Goal: Find specific page/section: Find specific page/section

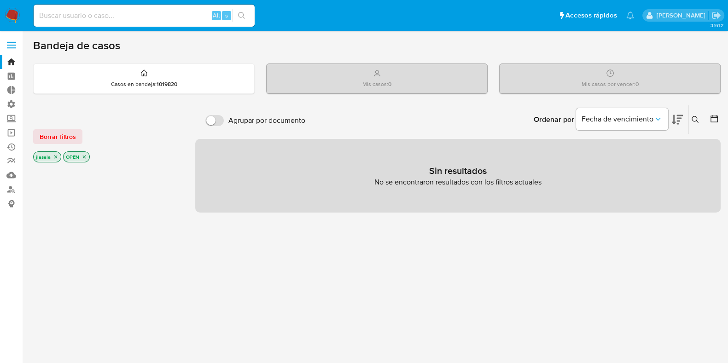
click at [107, 16] on input at bounding box center [144, 16] width 221 height 12
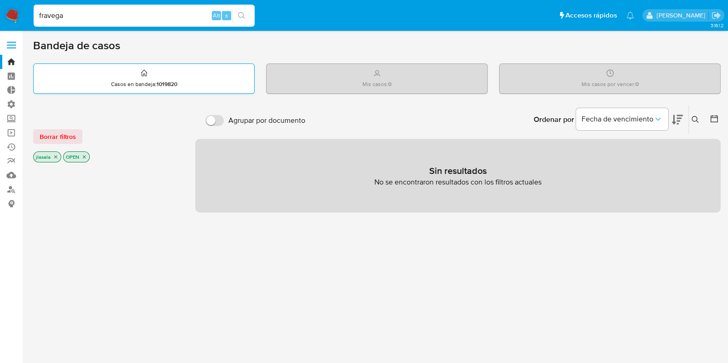
type input "fravega"
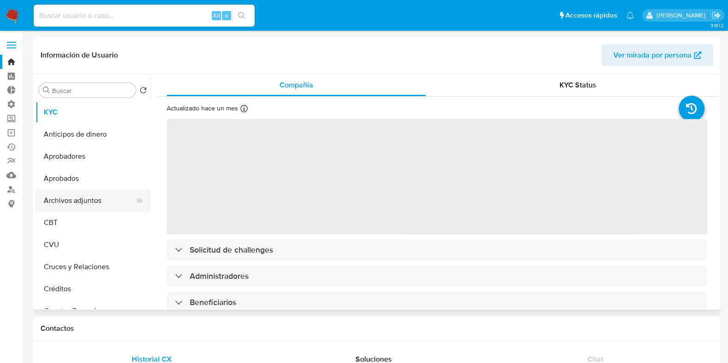
select select "10"
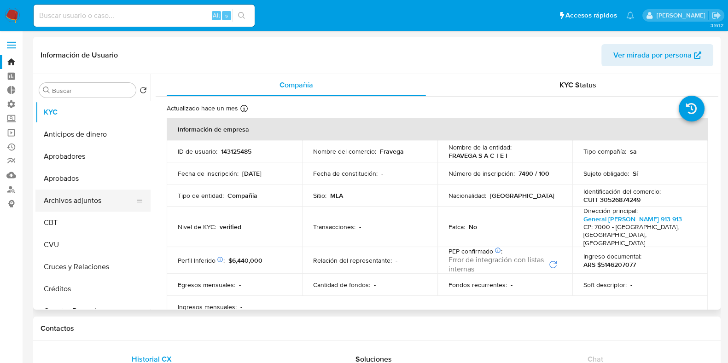
click at [100, 195] on button "Archivos adjuntos" at bounding box center [89, 201] width 108 height 22
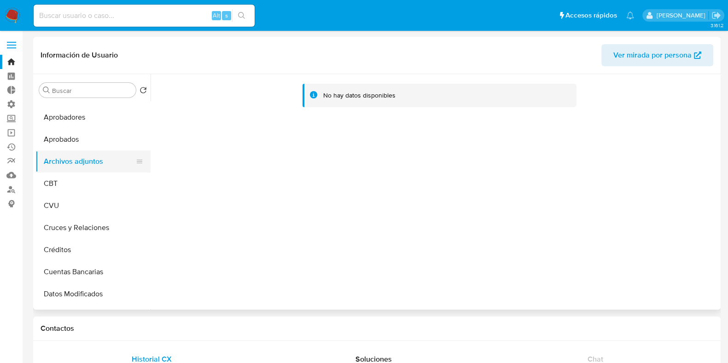
scroll to position [57, 0]
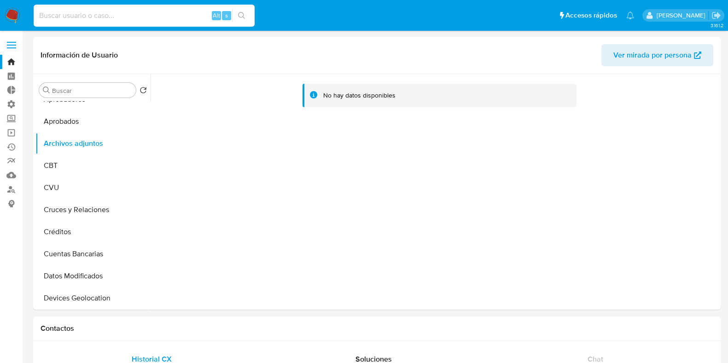
click at [110, 19] on input at bounding box center [144, 16] width 221 height 12
type input "lasalajuli"
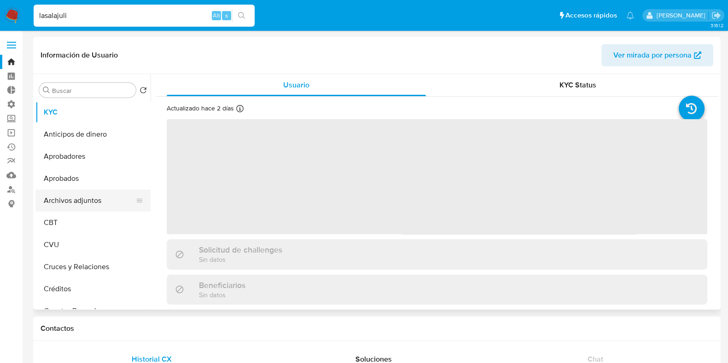
select select "10"
click at [69, 198] on button "Archivos adjuntos" at bounding box center [89, 201] width 108 height 22
